Goal: Task Accomplishment & Management: Complete application form

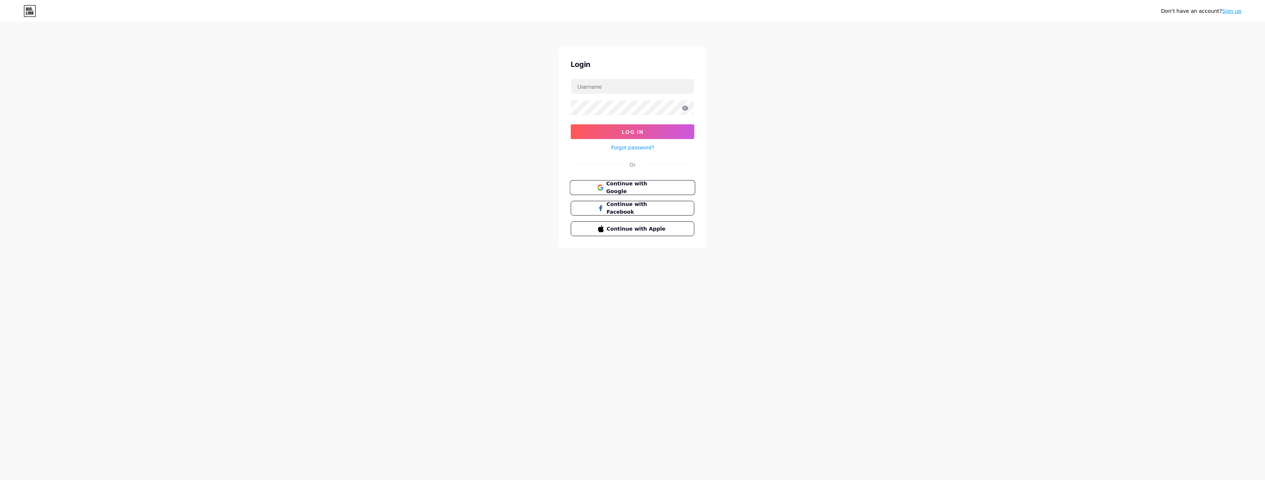
click at [640, 190] on span "Continue with Google" at bounding box center [636, 188] width 61 height 16
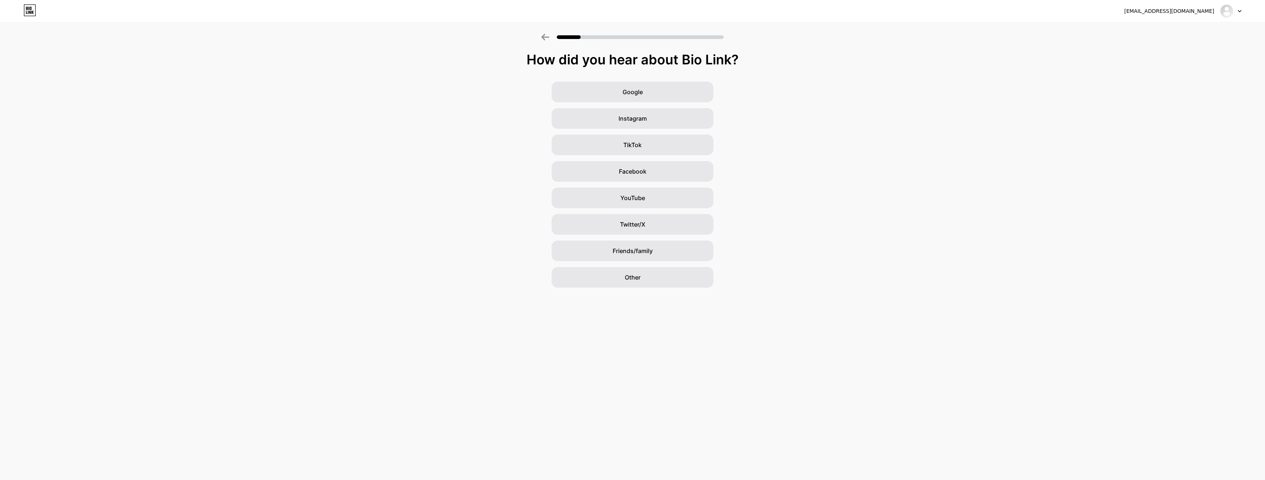
click at [543, 38] on icon at bounding box center [545, 37] width 8 height 7
click at [21, 8] on div "[EMAIL_ADDRESS][DOMAIN_NAME] Logout" at bounding box center [632, 10] width 1265 height 13
click at [654, 281] on div "Other" at bounding box center [633, 277] width 162 height 21
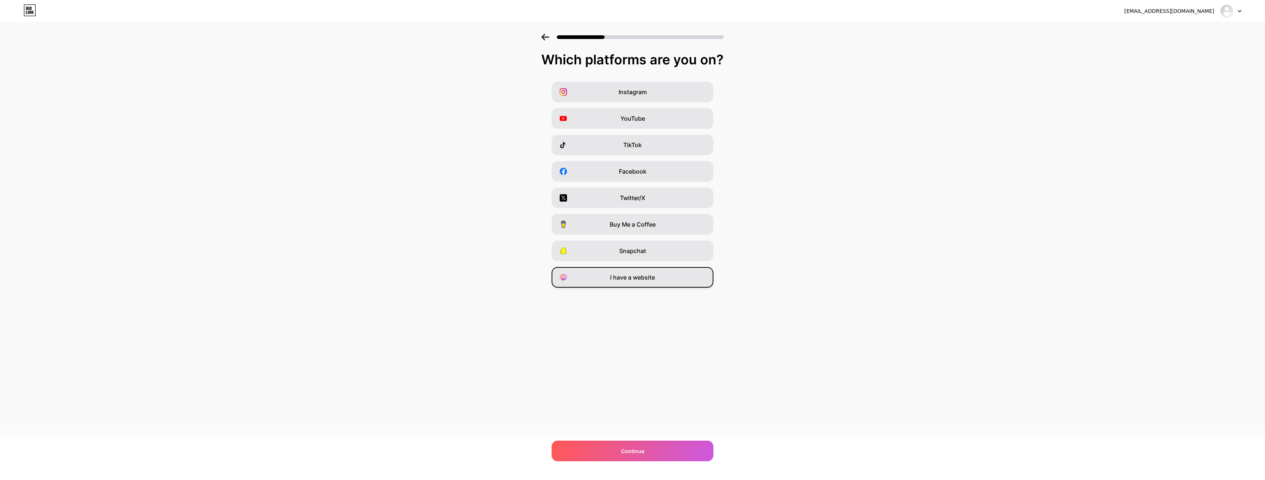
click at [652, 279] on span "I have a website" at bounding box center [632, 277] width 45 height 9
click at [631, 448] on span "Continue" at bounding box center [632, 451] width 23 height 8
